Goal: Task Accomplishment & Management: Manage account settings

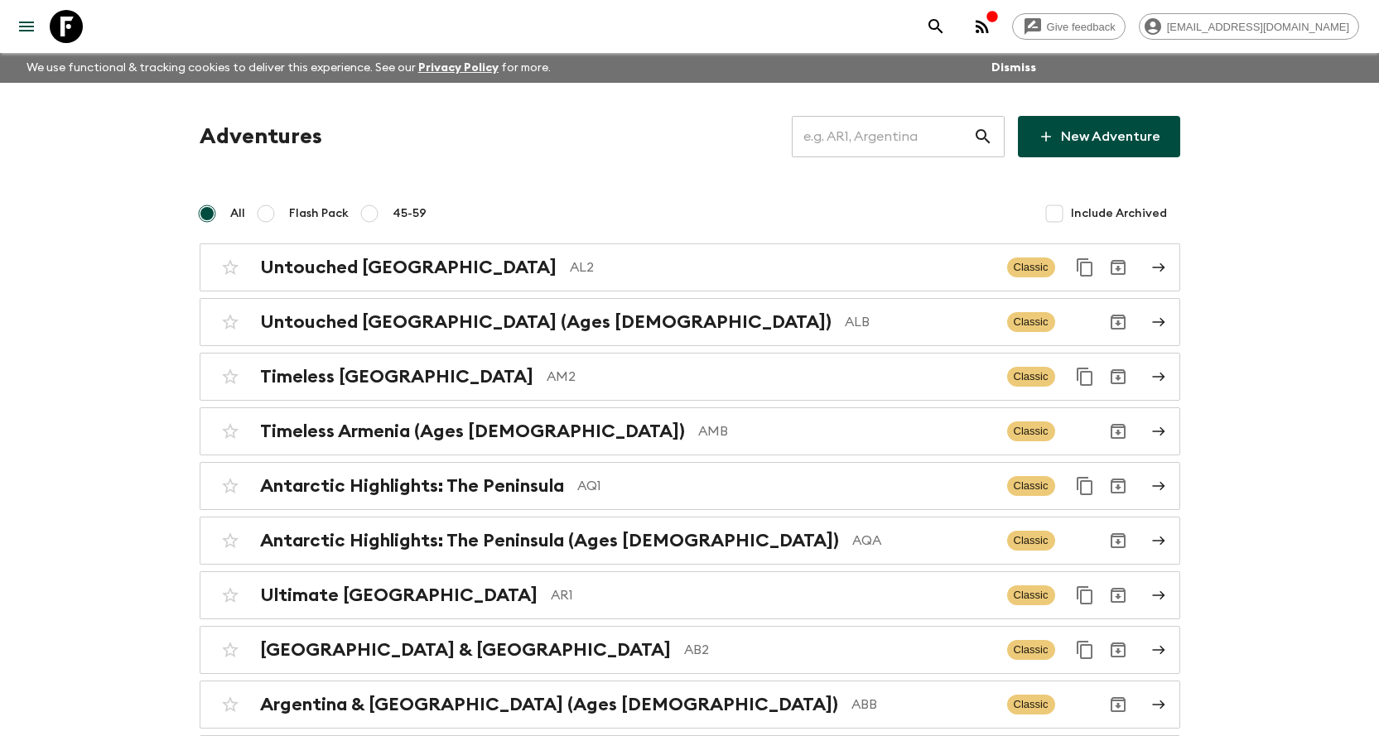
click at [863, 144] on input "text" at bounding box center [882, 136] width 181 height 46
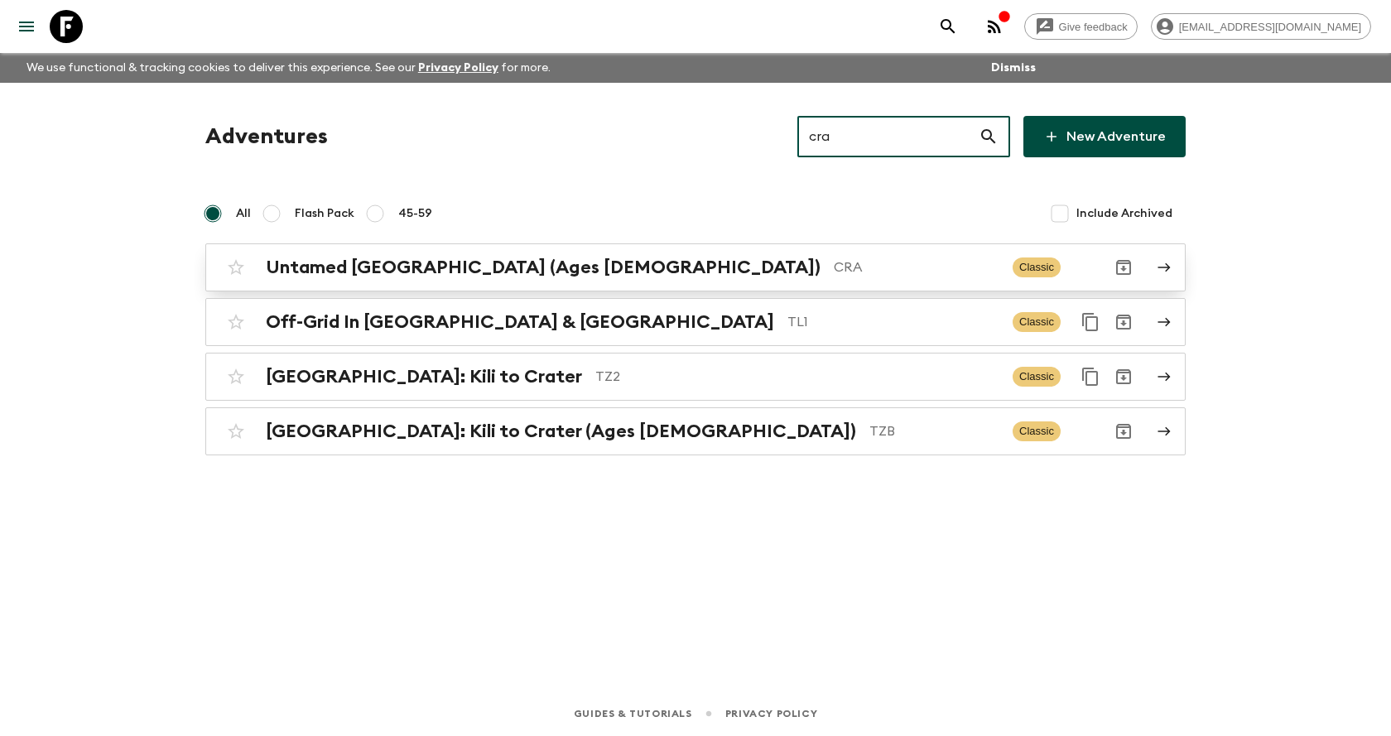
type input "cra"
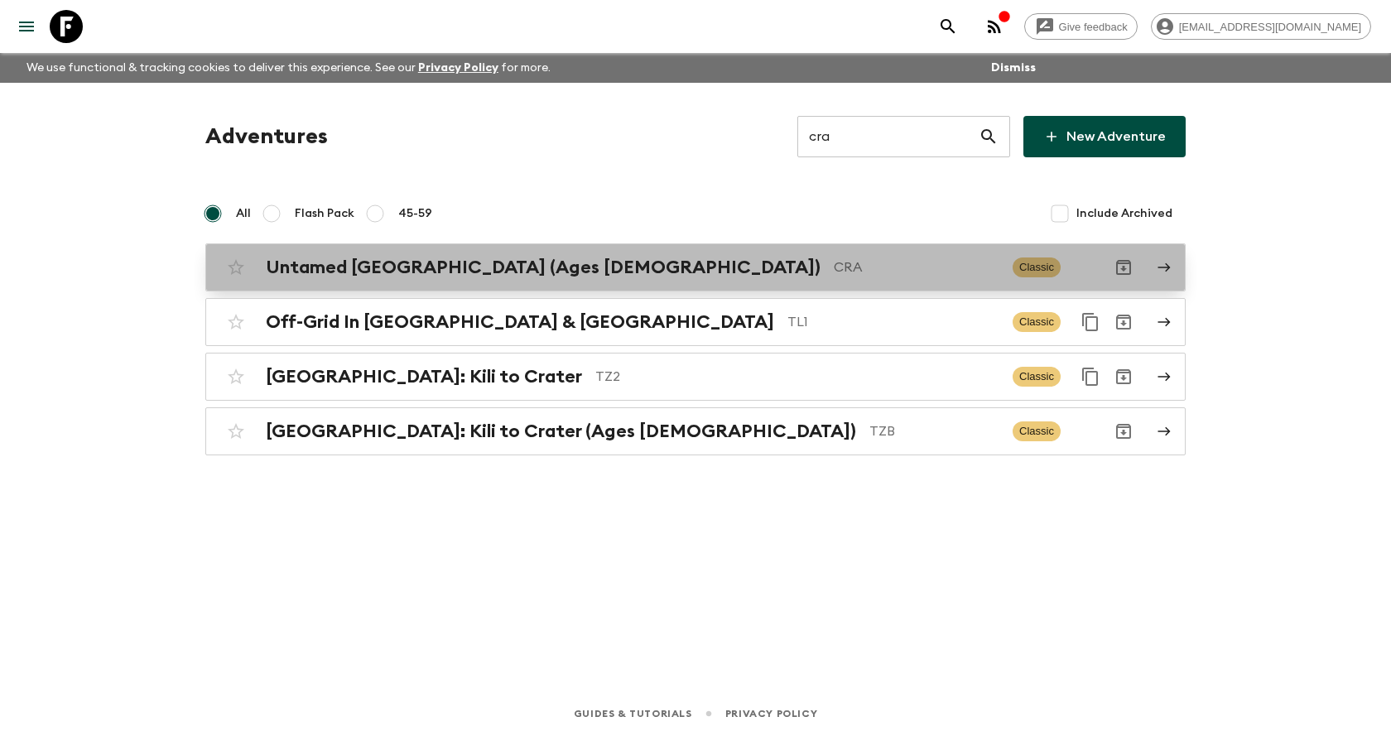
click at [834, 271] on p "CRA" at bounding box center [917, 268] width 166 height 20
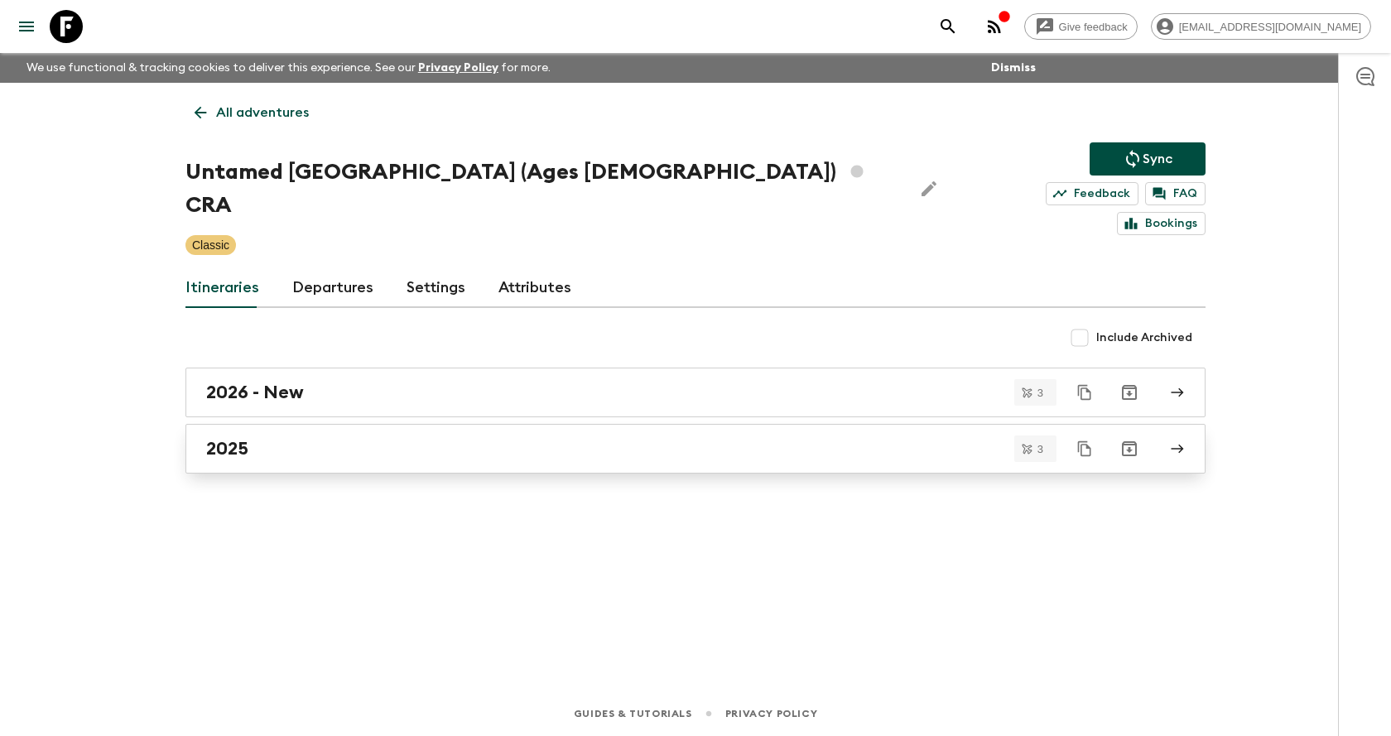
click at [378, 438] on div "2025" at bounding box center [679, 449] width 947 height 22
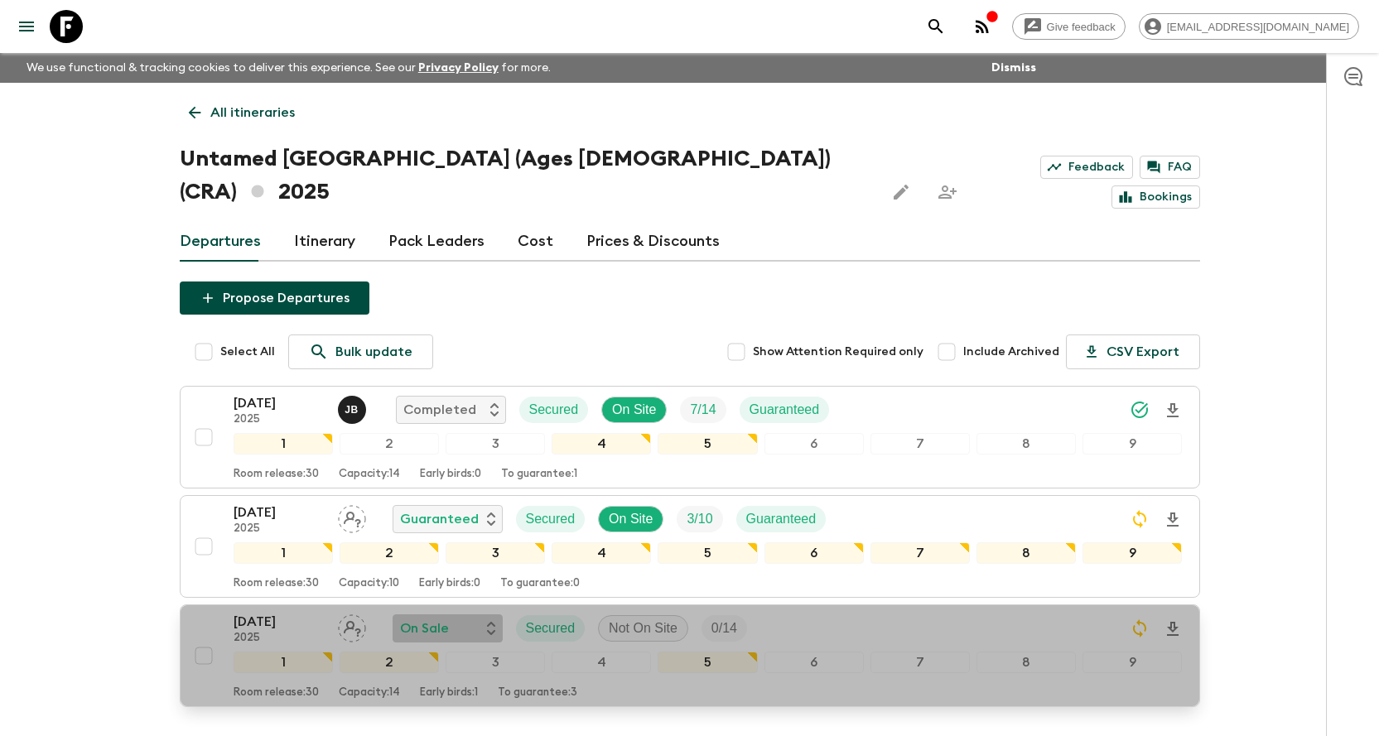
click at [449, 619] on div "On Sale" at bounding box center [447, 629] width 95 height 20
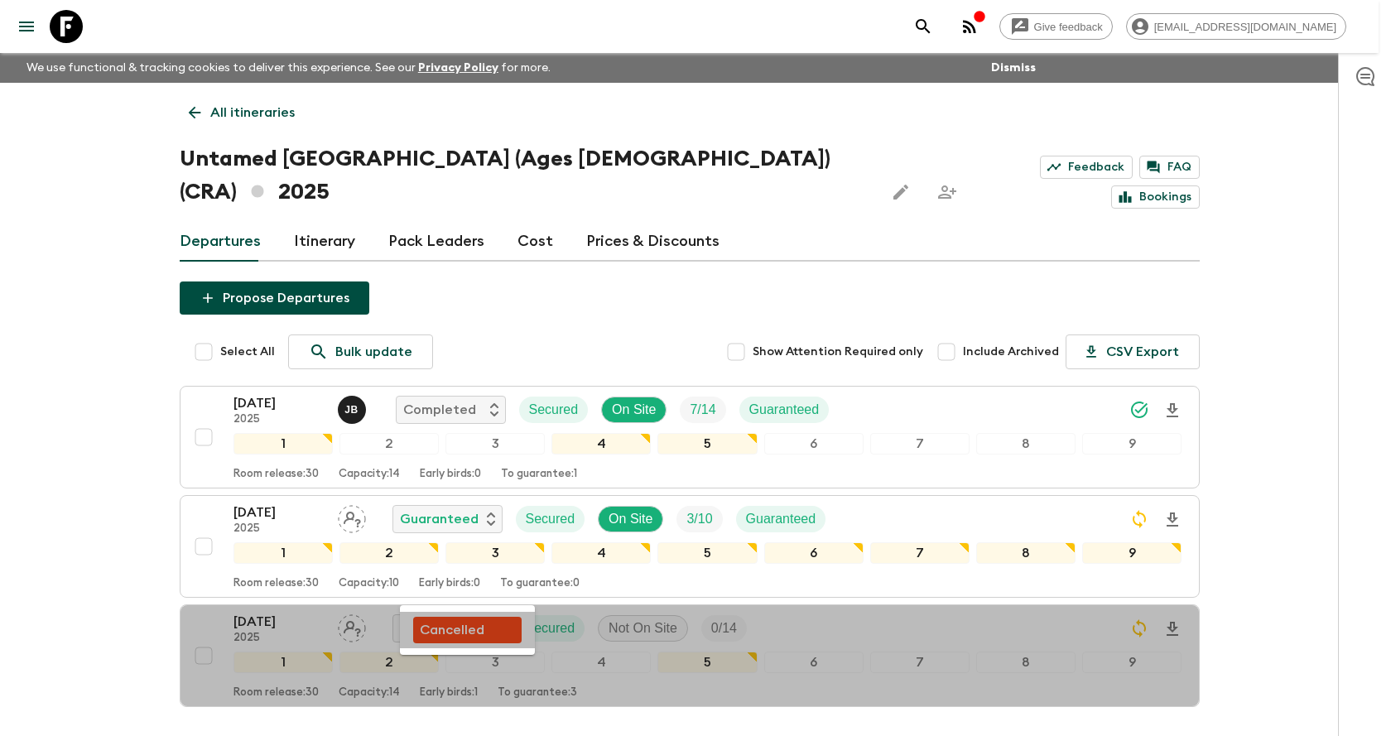
click at [485, 634] on div "Cancelled" at bounding box center [467, 630] width 95 height 20
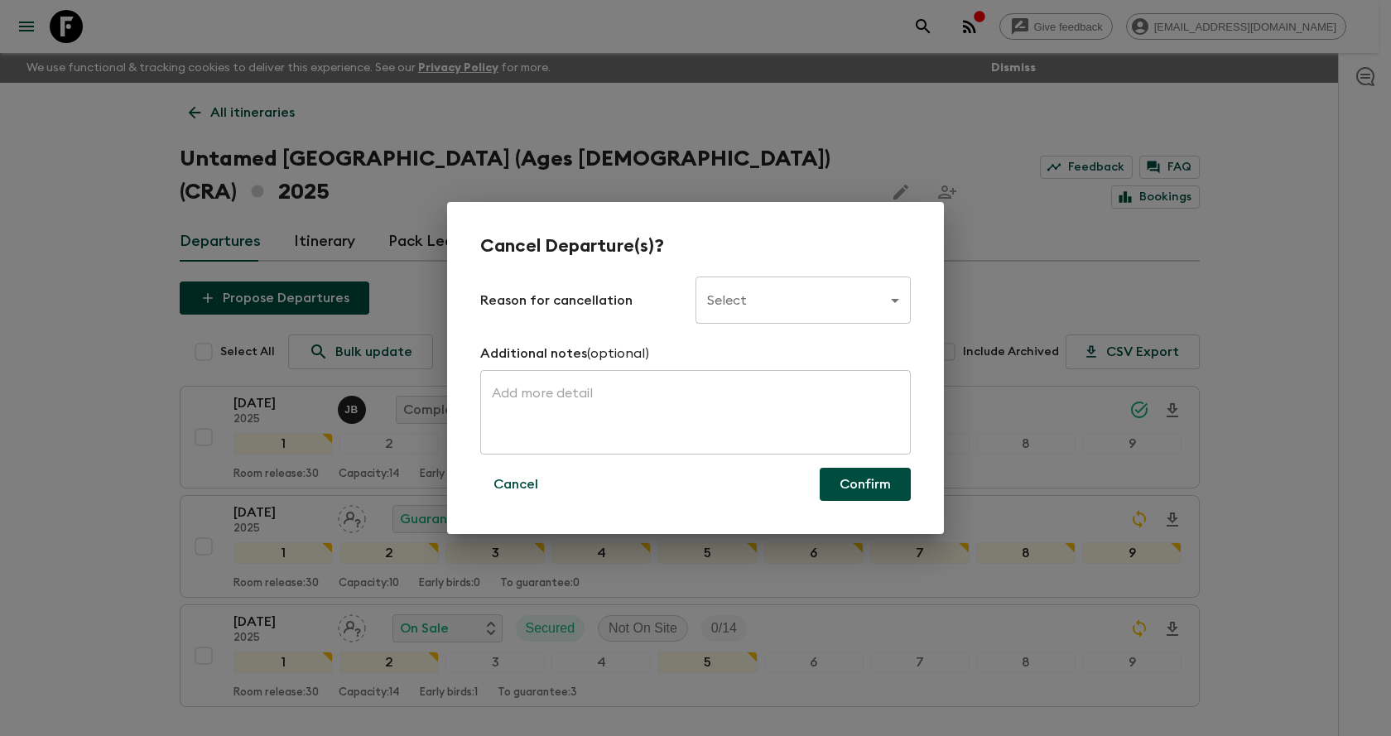
click at [778, 302] on body "Give feedback [EMAIL_ADDRESS][DOMAIN_NAME] We use functional & tracking cookies…" at bounding box center [695, 429] width 1391 height 858
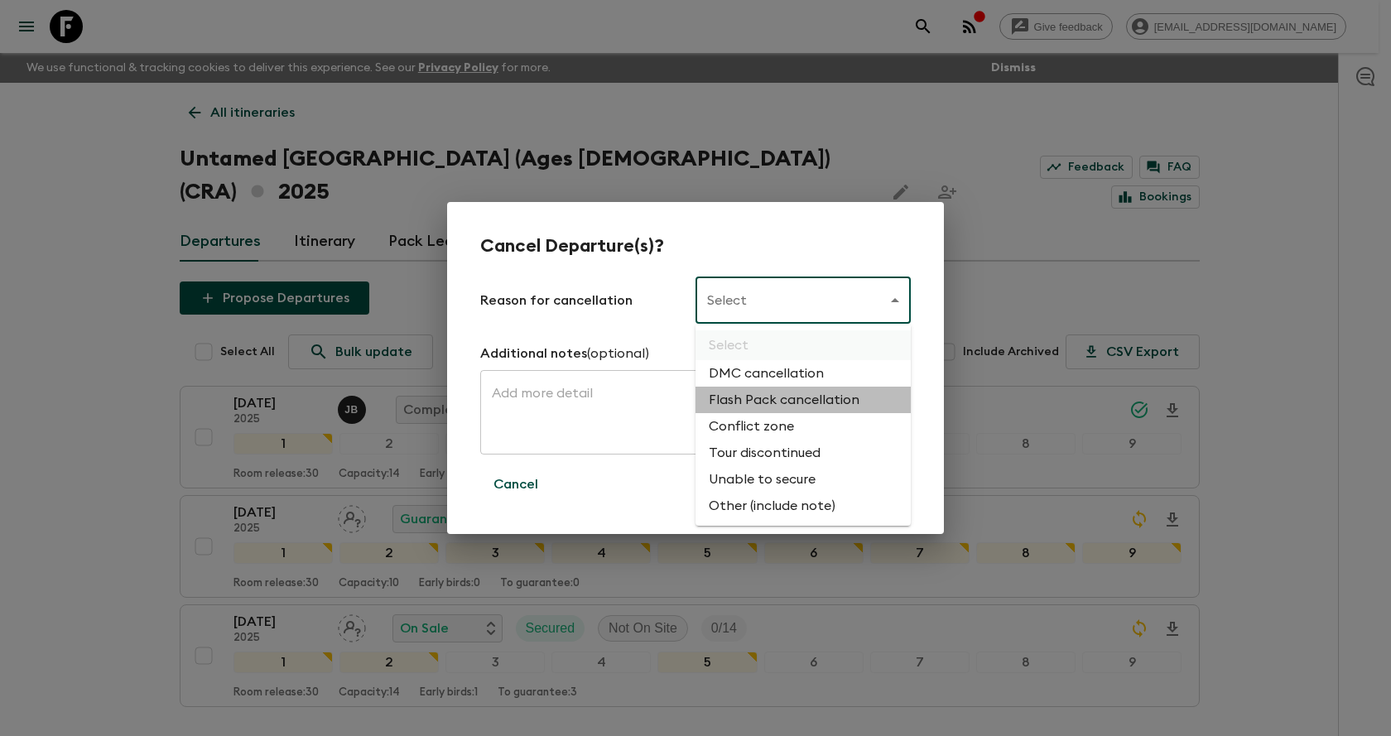
click at [812, 393] on li "Flash Pack cancellation" at bounding box center [803, 400] width 215 height 26
type input "FLASHPACK_CANCELLATION"
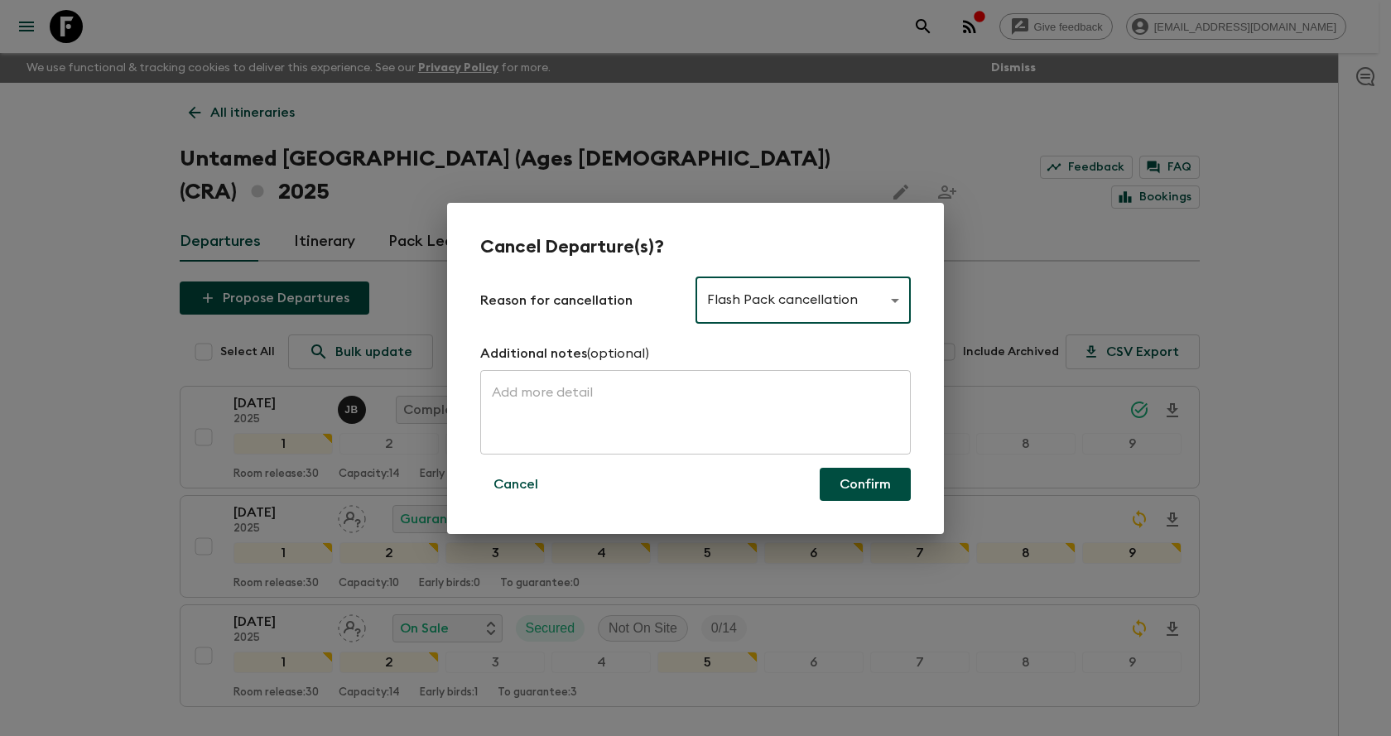
click at [850, 485] on button "Confirm" at bounding box center [865, 484] width 91 height 33
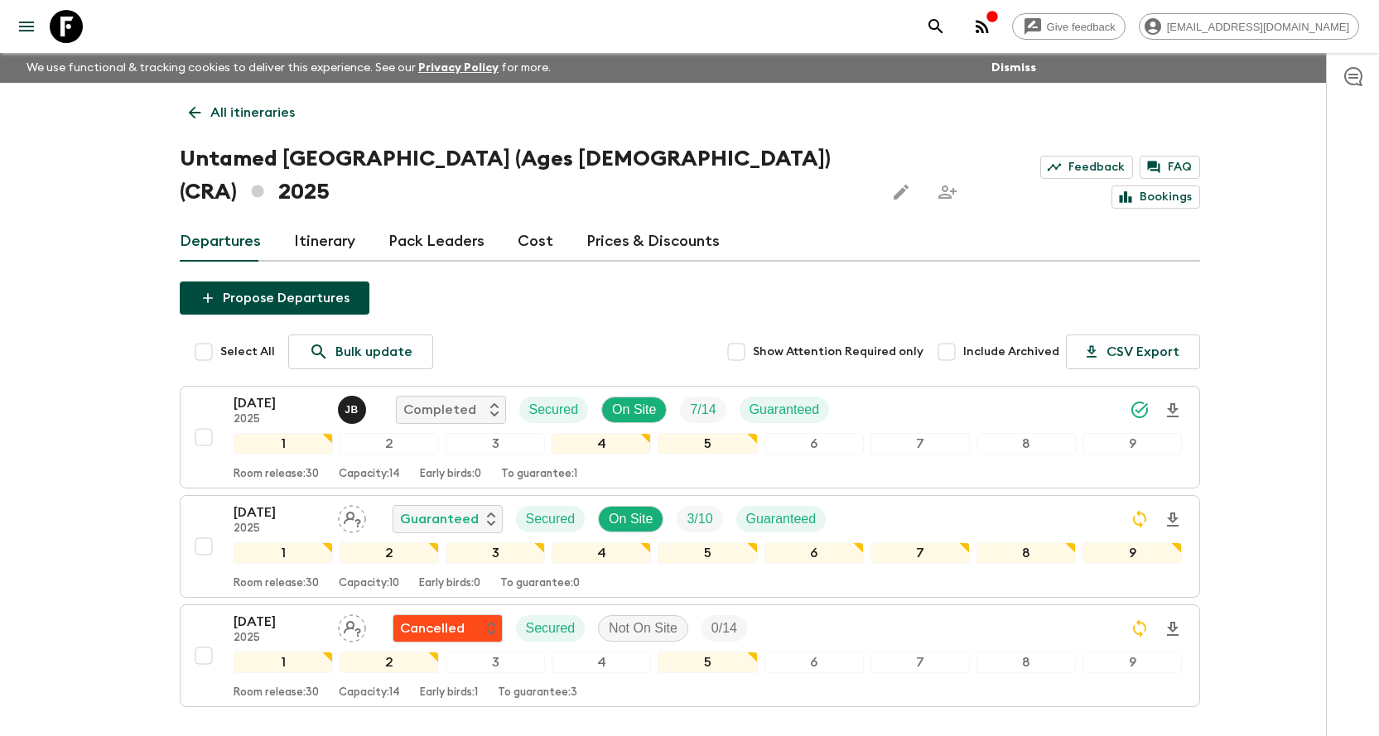
click at [952, 30] on button "search adventures" at bounding box center [935, 26] width 33 height 33
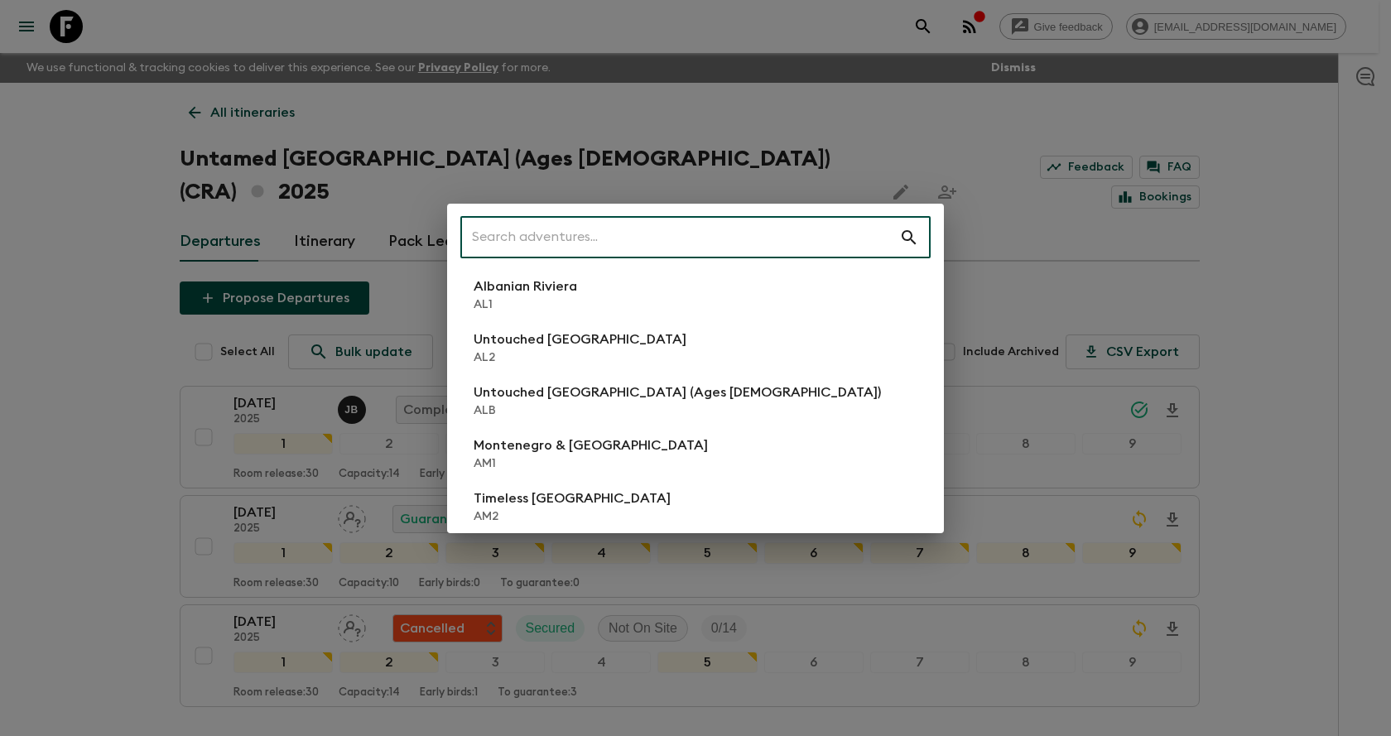
click at [543, 241] on input "text" at bounding box center [679, 237] width 439 height 46
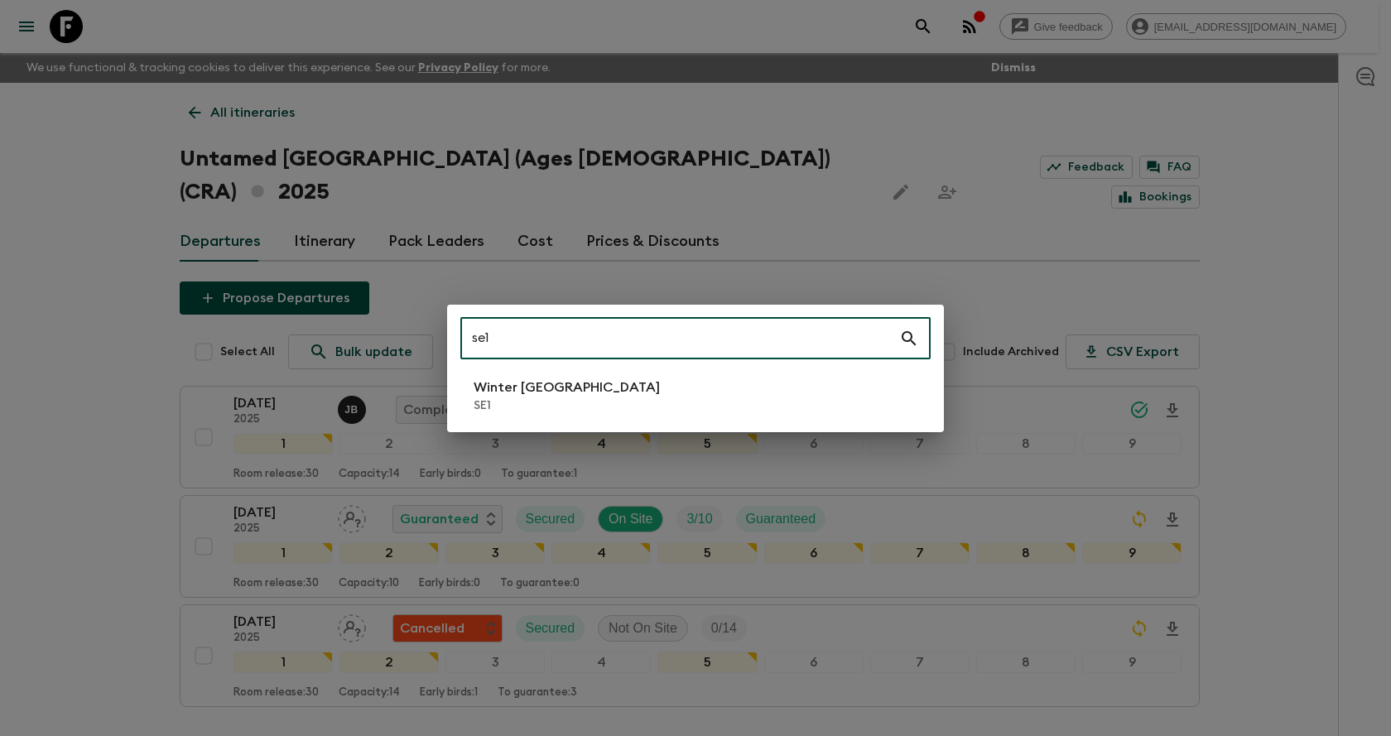
type input "se1"
click at [532, 410] on p "SE1" at bounding box center [567, 405] width 186 height 17
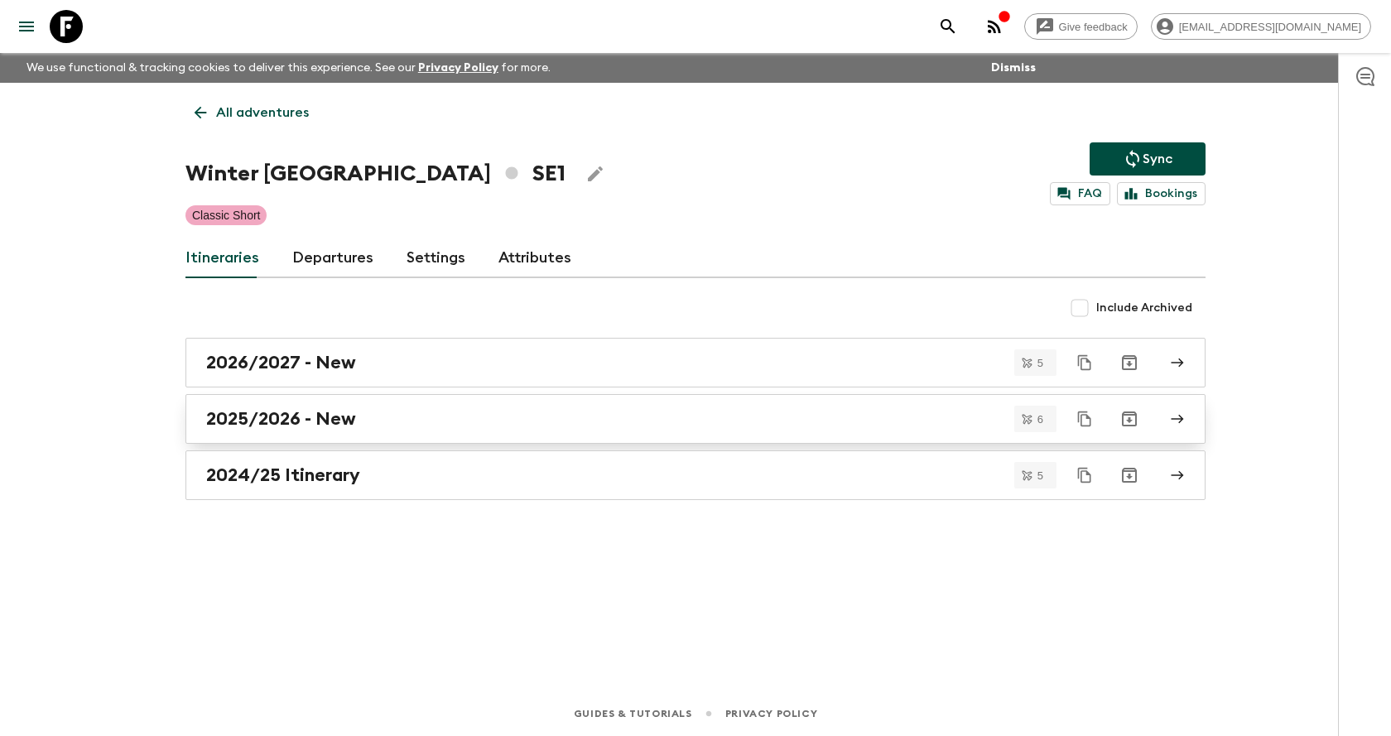
click at [359, 420] on div "2025/2026 - New" at bounding box center [679, 419] width 947 height 22
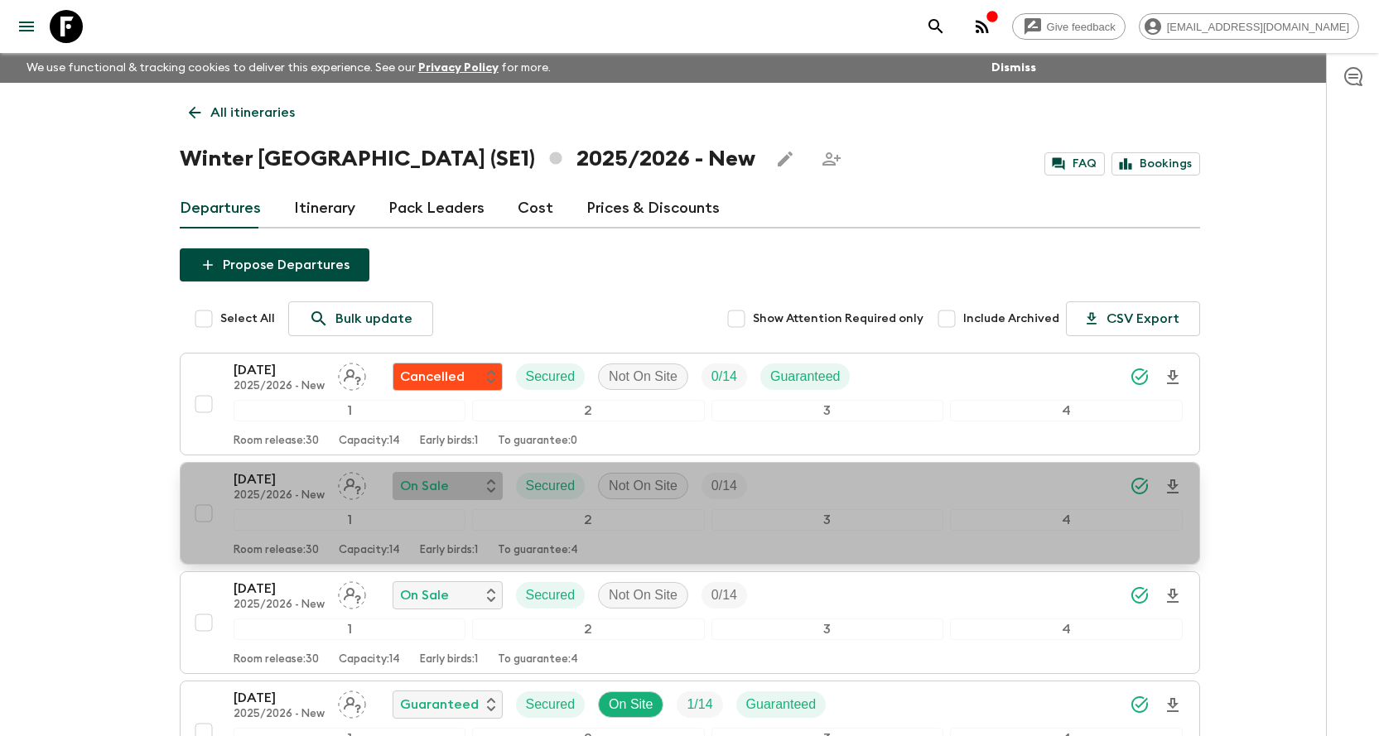
click at [488, 484] on icon "button" at bounding box center [491, 485] width 8 height 13
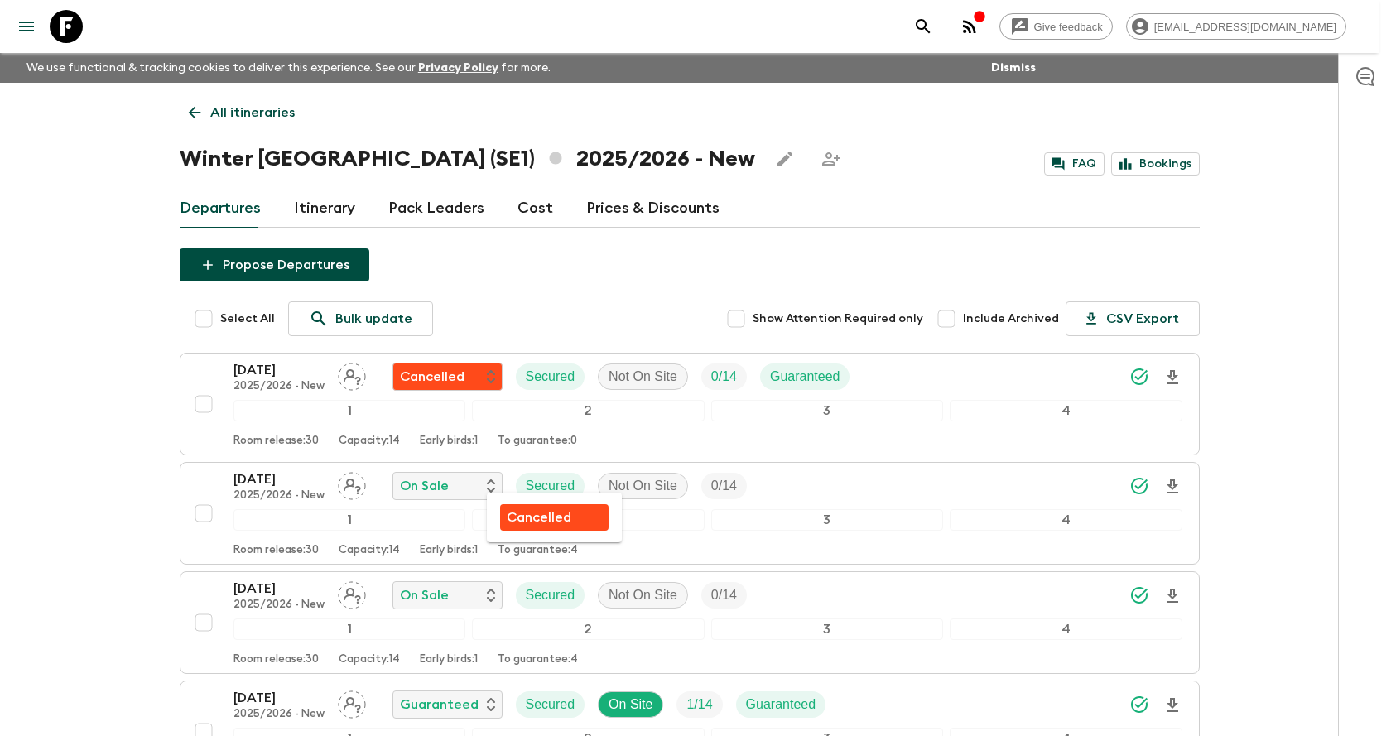
click at [537, 479] on div at bounding box center [695, 368] width 1391 height 736
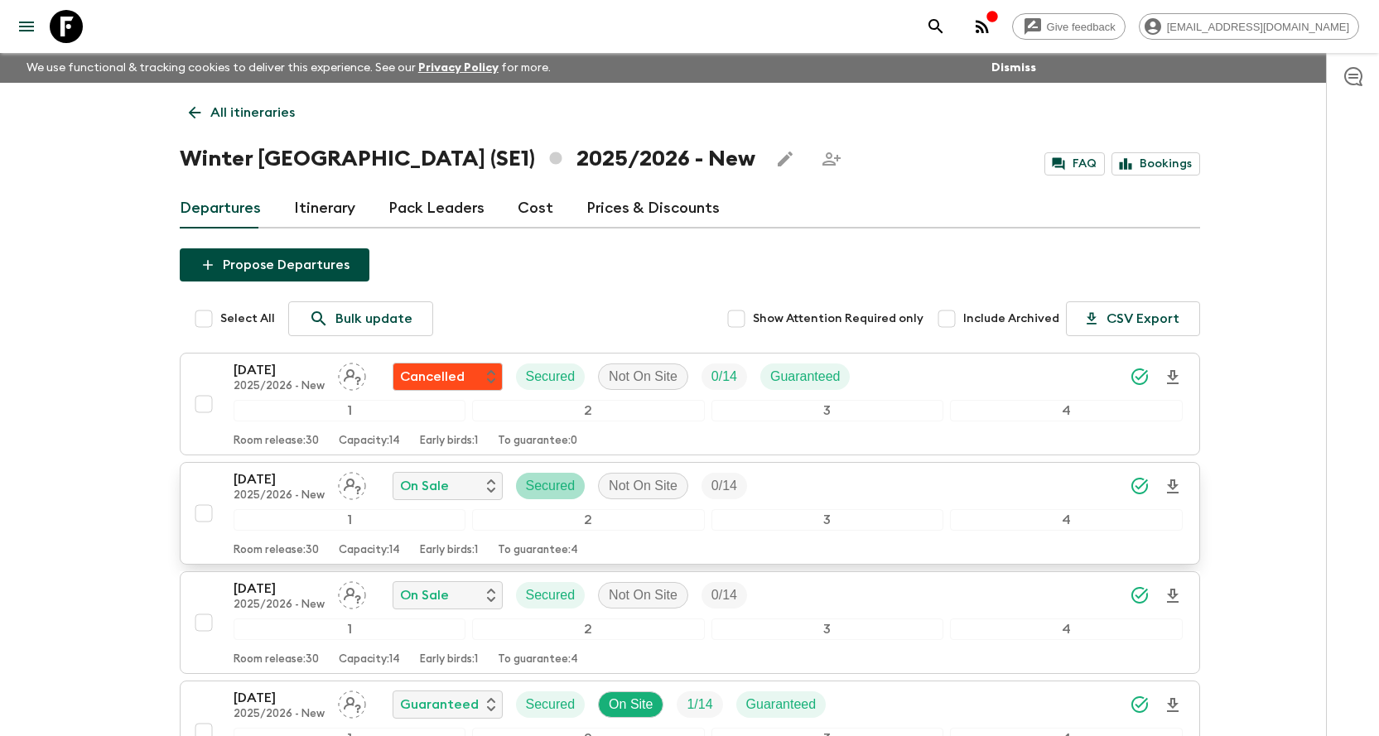
click at [537, 483] on p "Secured" at bounding box center [551, 486] width 50 height 20
click at [546, 490] on p "Secured" at bounding box center [551, 486] width 50 height 20
click at [480, 487] on div "On Sale" at bounding box center [447, 486] width 95 height 20
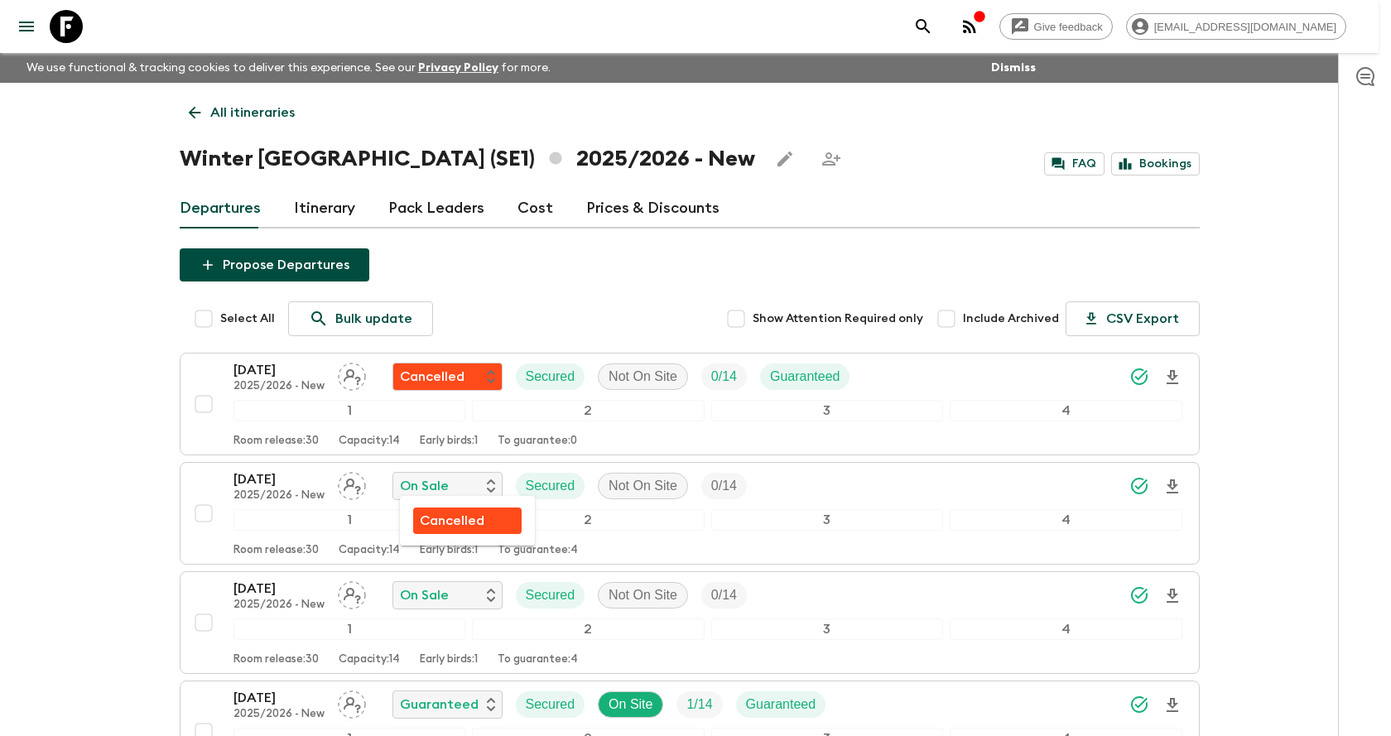
click at [501, 522] on div "Cancelled" at bounding box center [467, 521] width 95 height 20
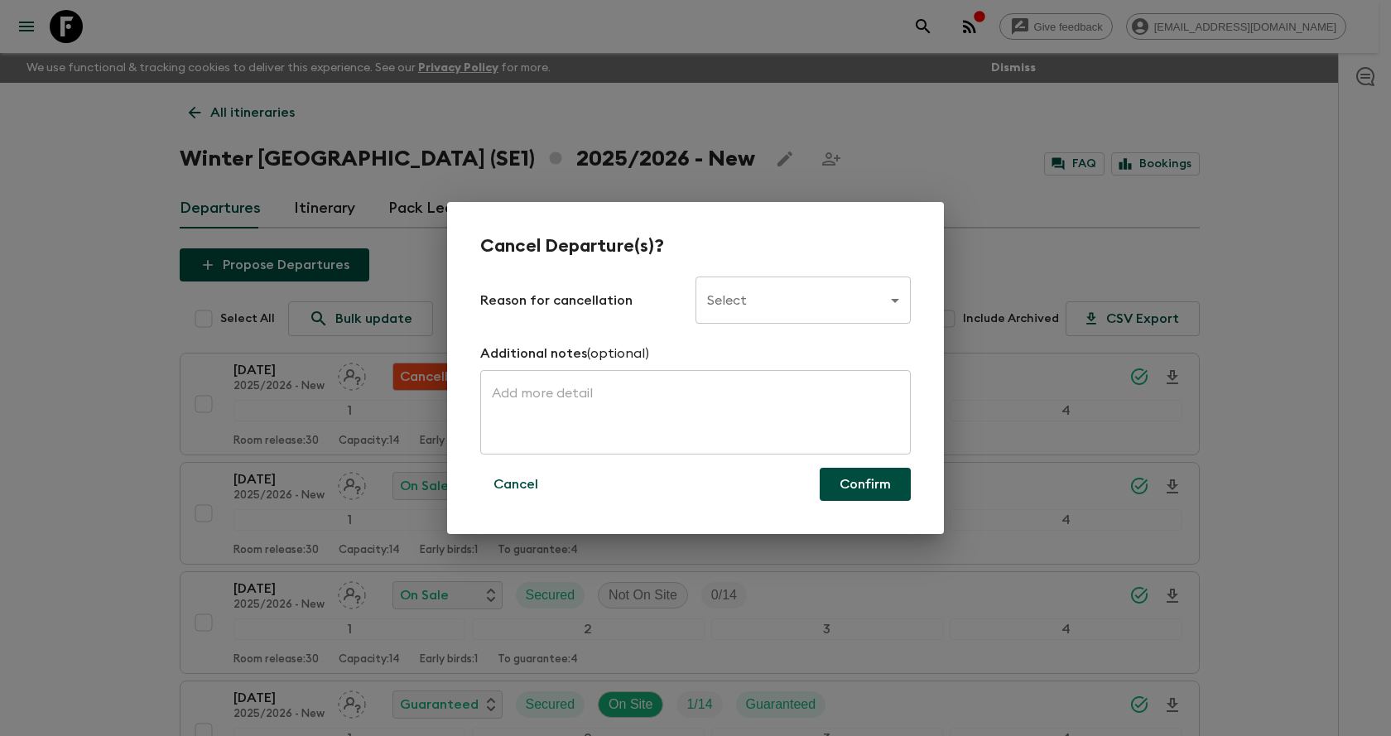
click at [739, 311] on body "Give feedback [EMAIL_ADDRESS][DOMAIN_NAME] We use functional & tracking cookies…" at bounding box center [695, 576] width 1391 height 1153
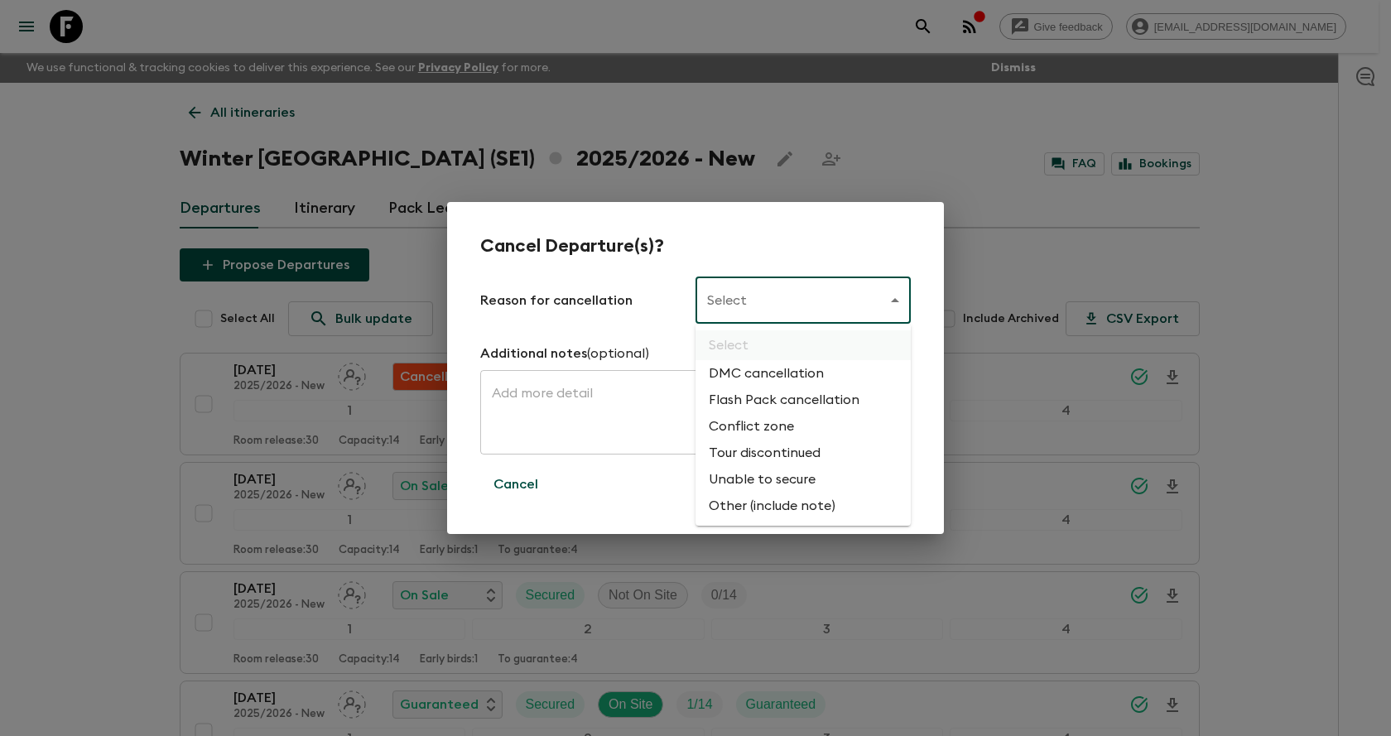
click at [754, 401] on li "Flash Pack cancellation" at bounding box center [803, 400] width 215 height 26
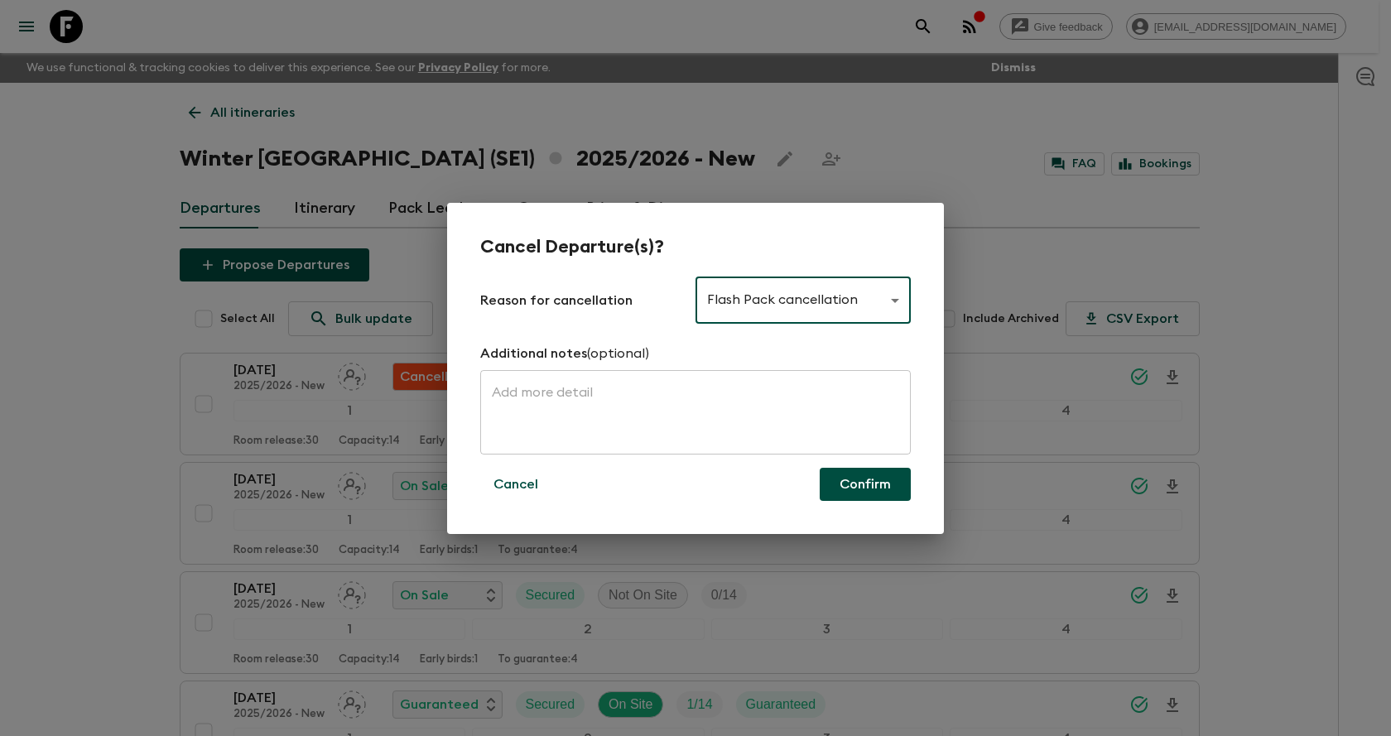
type input "FLASHPACK_CANCELLATION"
click at [871, 469] on button "Confirm" at bounding box center [865, 484] width 91 height 33
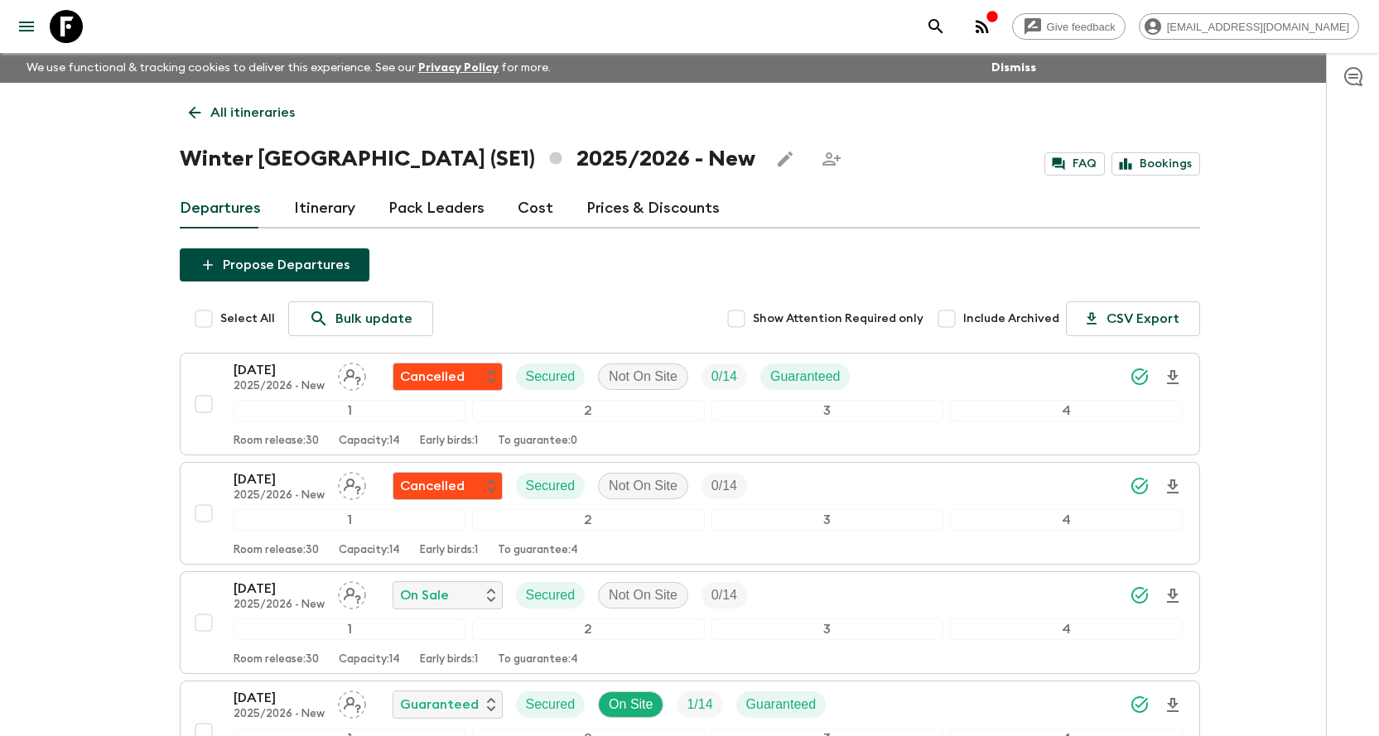
click at [952, 39] on button "search adventures" at bounding box center [935, 26] width 33 height 33
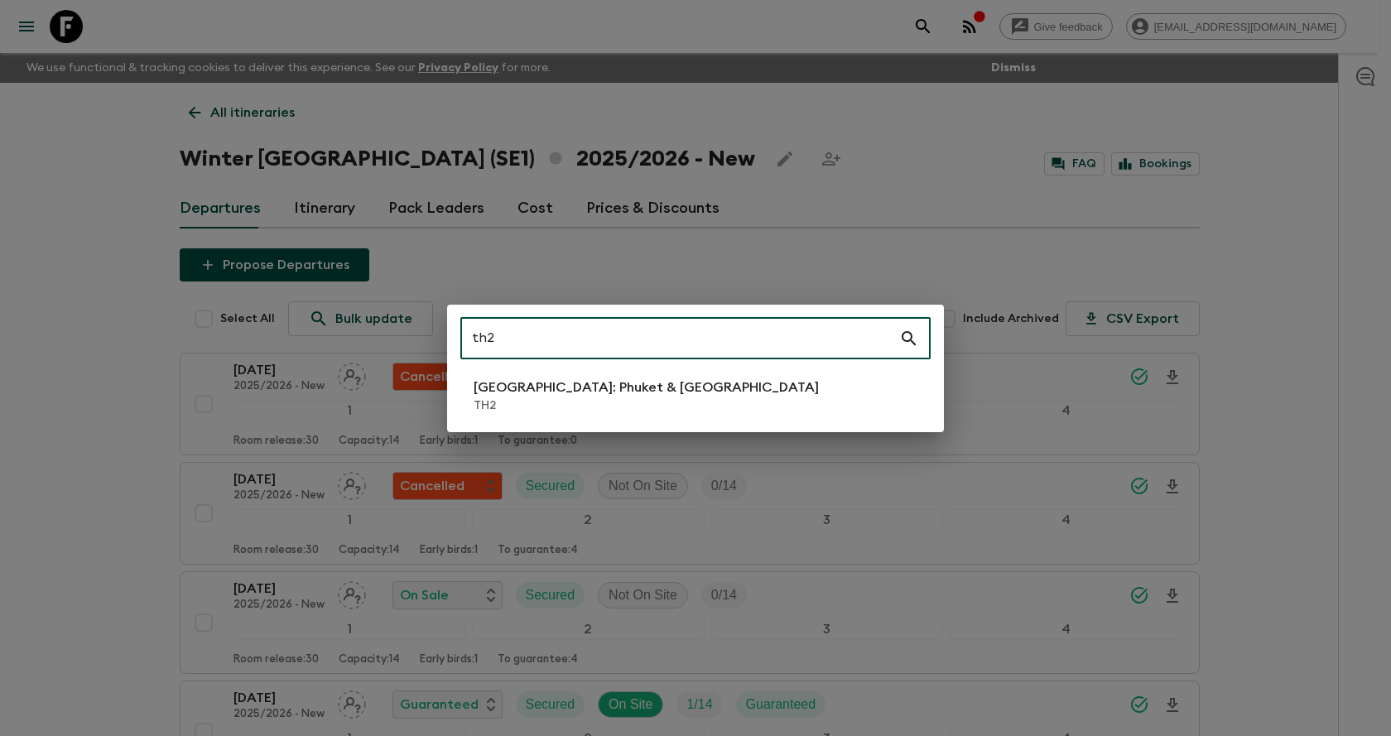
type input "th2"
click at [585, 393] on p "[GEOGRAPHIC_DATA]: Phuket & [GEOGRAPHIC_DATA]" at bounding box center [646, 388] width 345 height 20
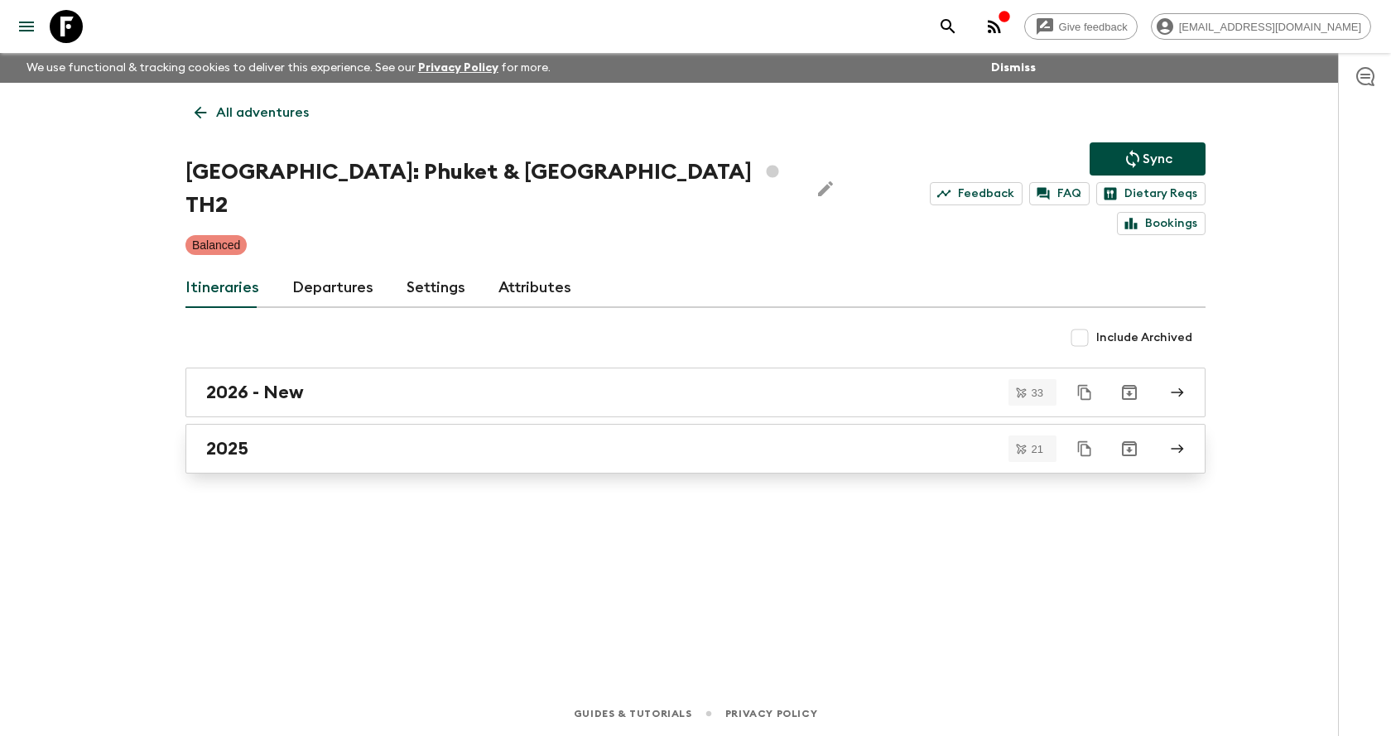
click at [373, 441] on link "2025" at bounding box center [695, 449] width 1020 height 50
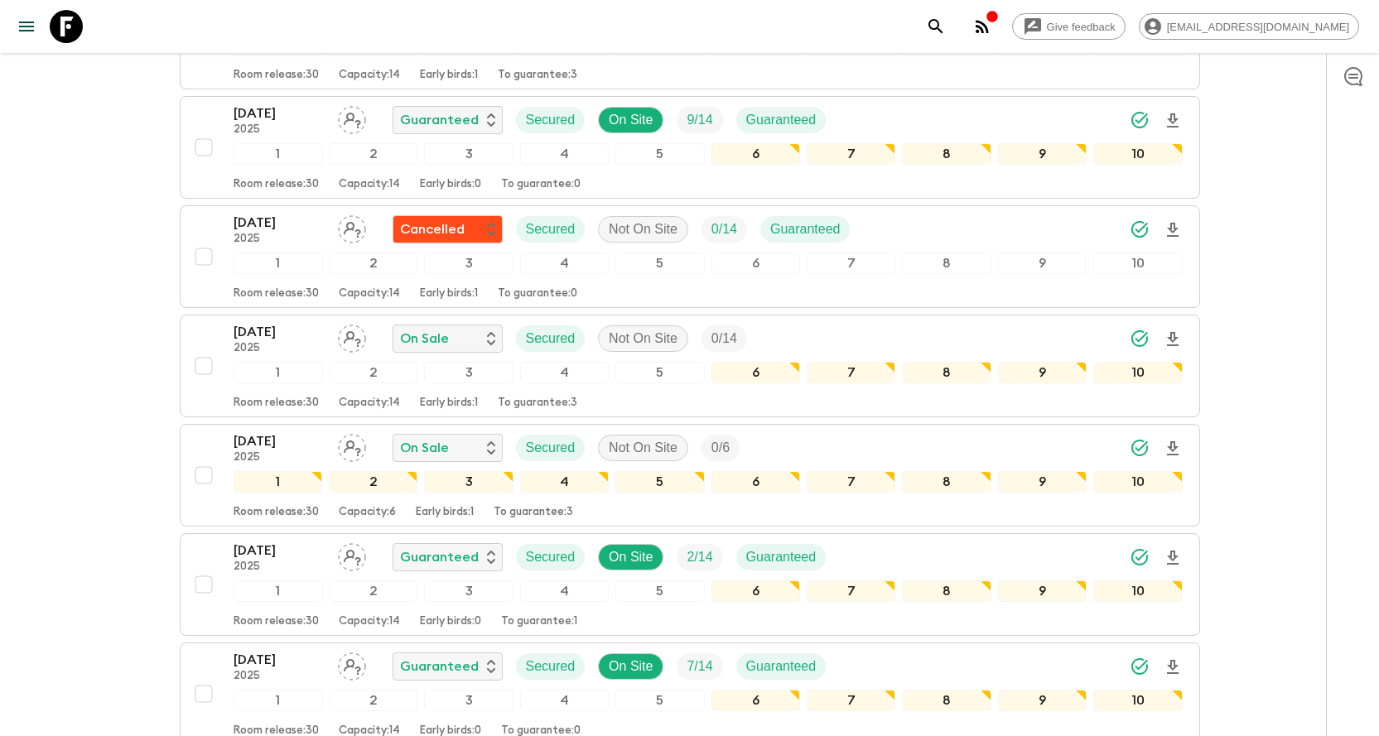
scroll to position [1822, 0]
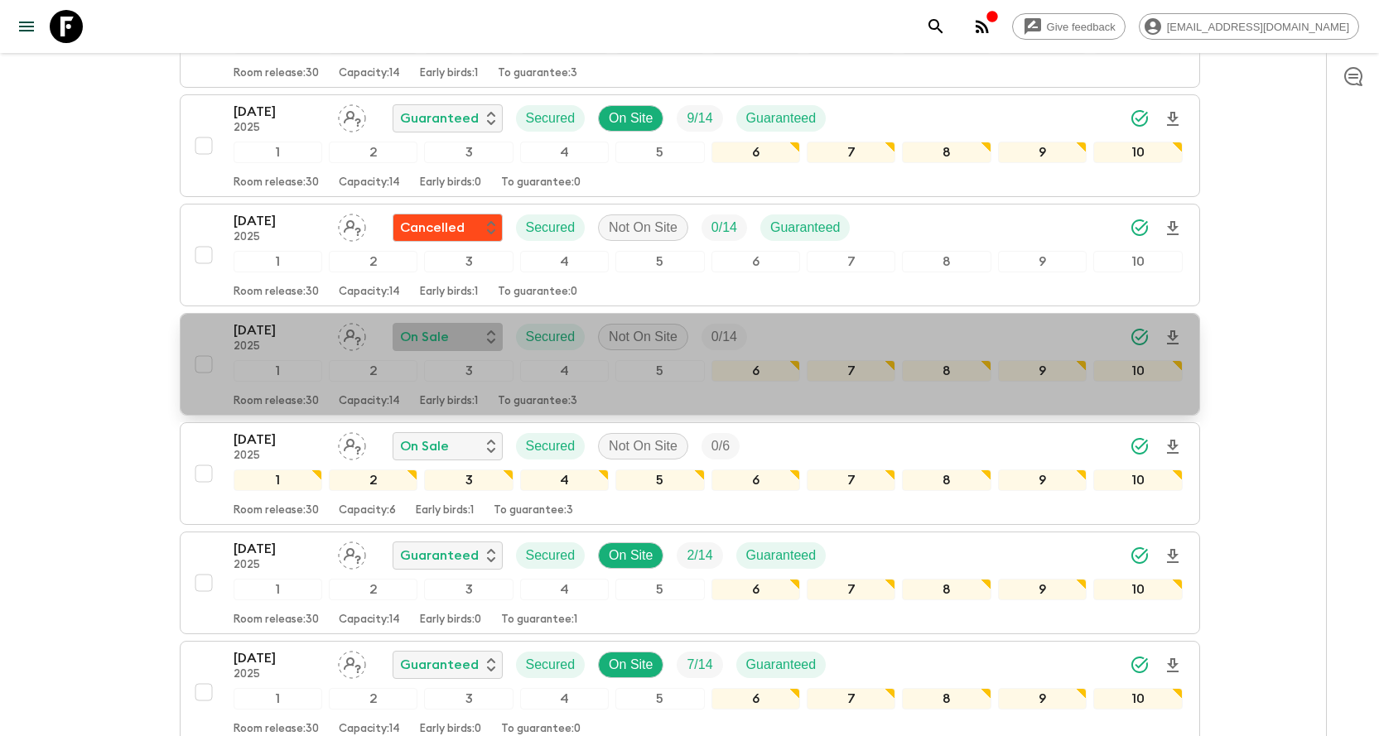
click at [422, 327] on p "On Sale" at bounding box center [424, 337] width 49 height 20
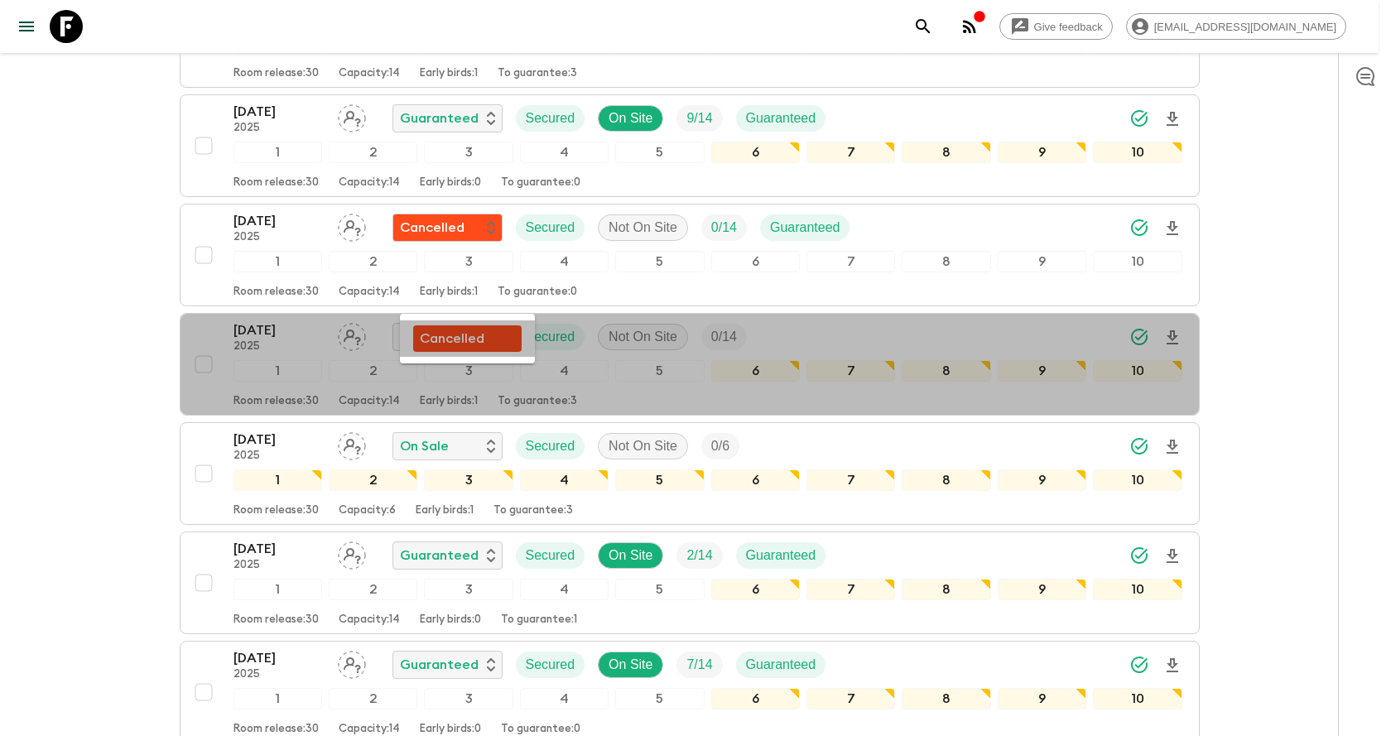
click at [445, 345] on p "Cancelled" at bounding box center [452, 339] width 65 height 20
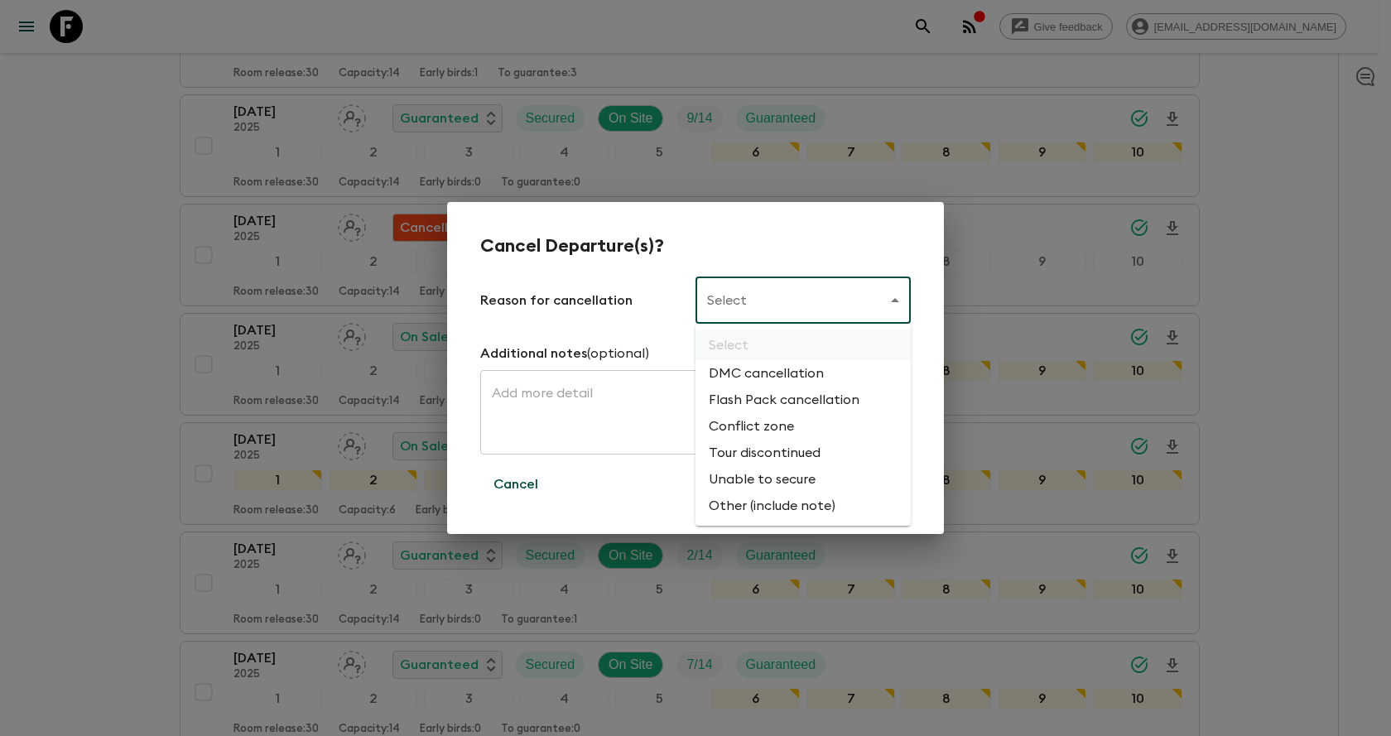
click at [766, 397] on li "Flash Pack cancellation" at bounding box center [803, 400] width 215 height 26
type input "FLASHPACK_CANCELLATION"
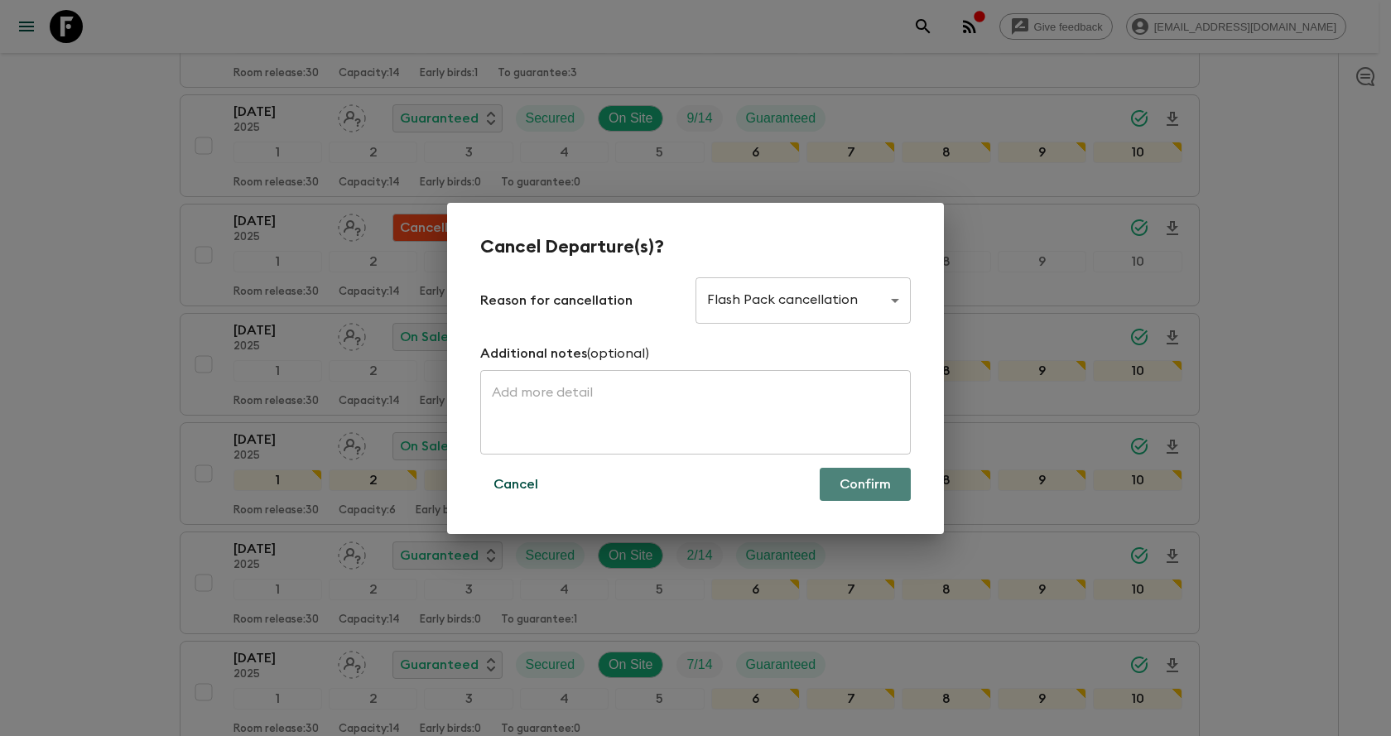
click at [831, 483] on button "Confirm" at bounding box center [865, 484] width 91 height 33
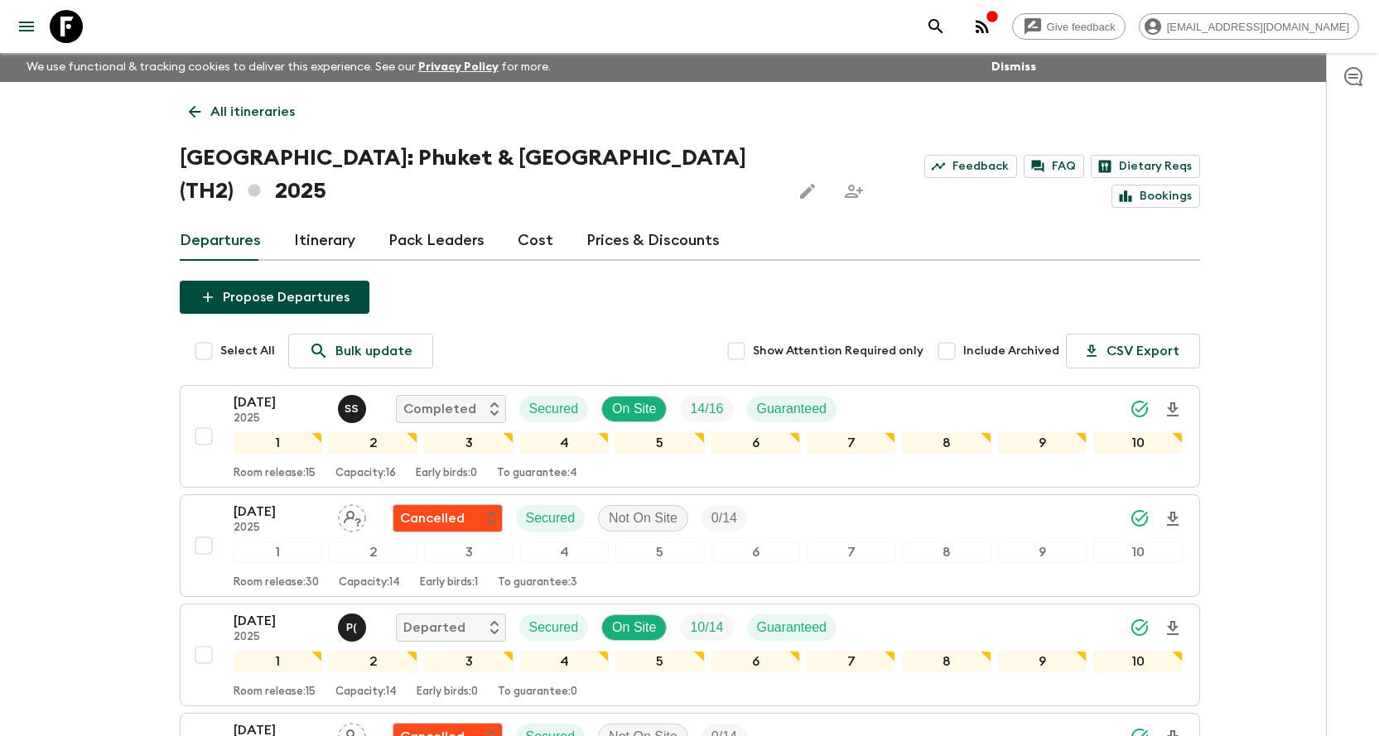
scroll to position [0, 0]
